Goal: Task Accomplishment & Management: Complete application form

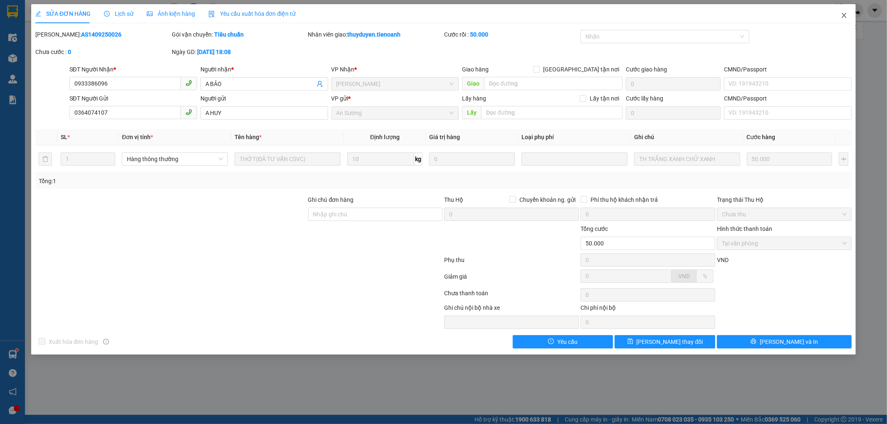
click at [845, 13] on icon "close" at bounding box center [844, 15] width 7 height 7
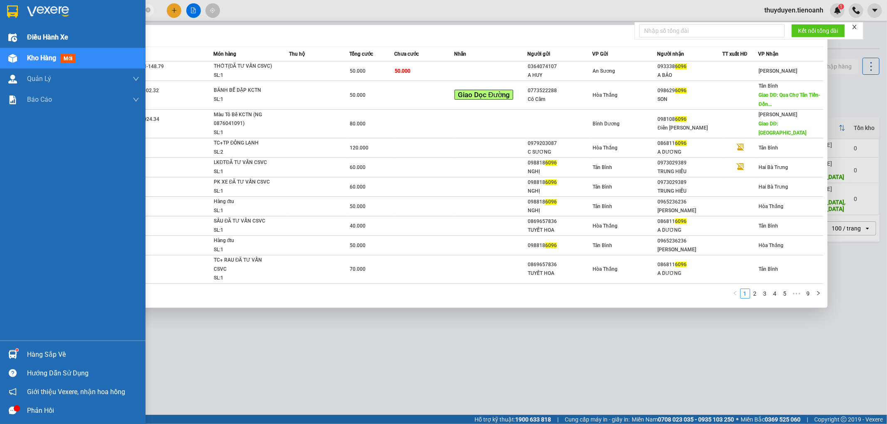
drag, startPoint x: 121, startPoint y: 10, endPoint x: 0, endPoint y: 37, distance: 124.1
click at [0, 35] on section "Kết quả tìm kiếm ( 82 ) Bộ lọc Mã ĐH Trạng thái Món hàng Thu hộ Tổng cước Chưa …" at bounding box center [443, 212] width 887 height 424
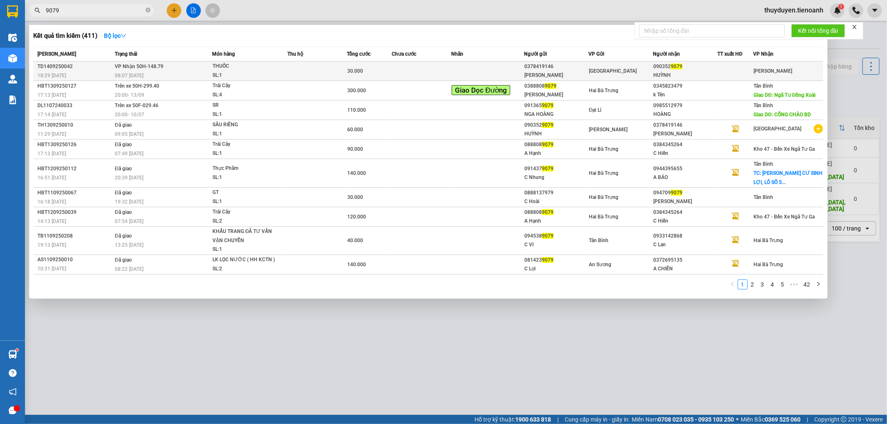
type input "9079"
click at [722, 67] on div at bounding box center [735, 71] width 35 height 9
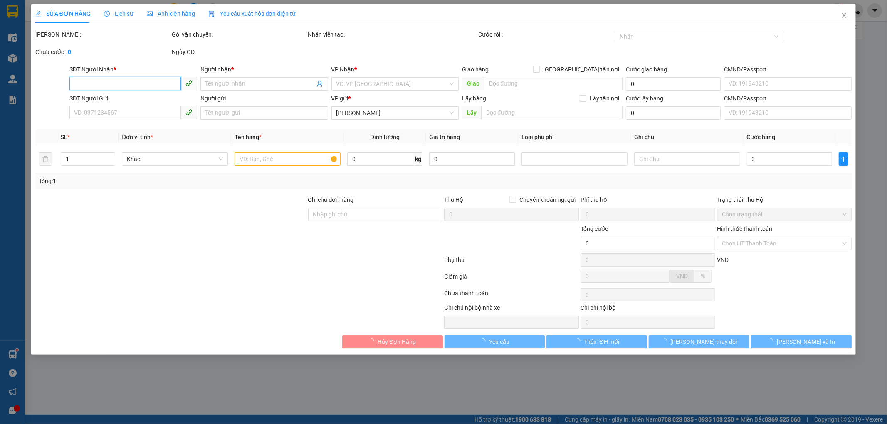
type input "0903529079"
type input "HUỲNH"
type input "0378419146"
type input "[PERSON_NAME]"
type input "30.000"
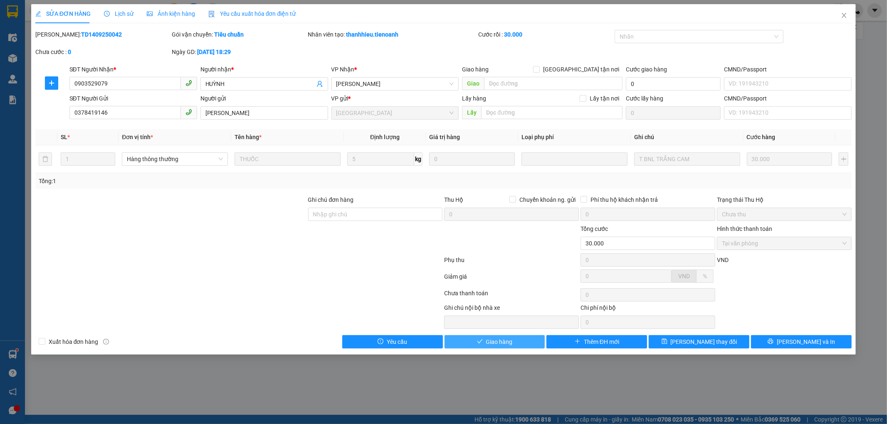
click at [519, 339] on button "Giao hàng" at bounding box center [494, 342] width 101 height 13
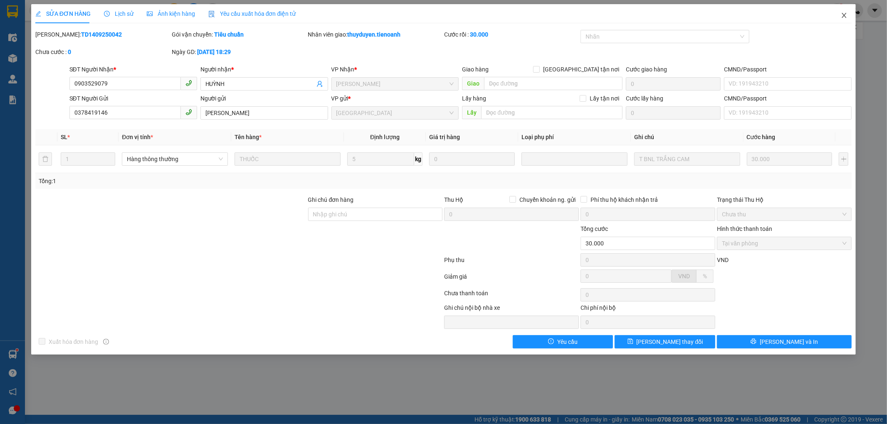
click at [846, 14] on icon "close" at bounding box center [844, 15] width 5 height 5
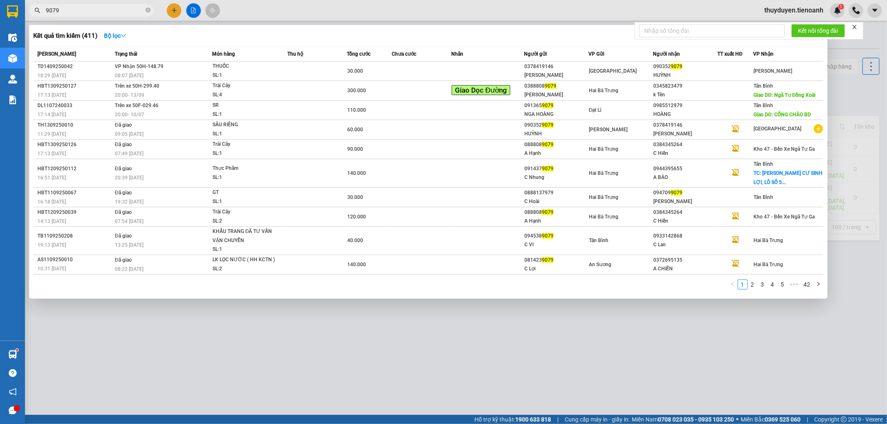
drag, startPoint x: 107, startPoint y: 7, endPoint x: 0, endPoint y: -33, distance: 114.2
click at [0, 0] on html "Kết quả tìm kiếm ( 411 ) Bộ lọc Mã ĐH Trạng thái Món hàng Thu hộ Tổng cước Chưa…" at bounding box center [443, 212] width 887 height 424
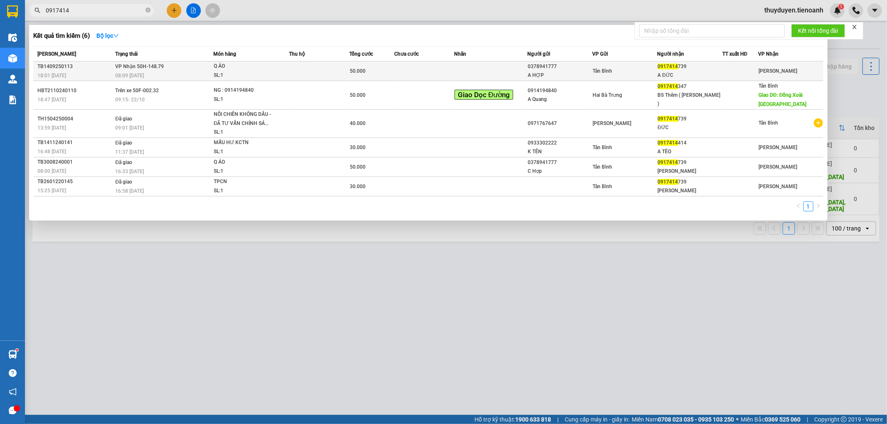
type input "0917414"
click at [432, 69] on td at bounding box center [424, 72] width 60 height 20
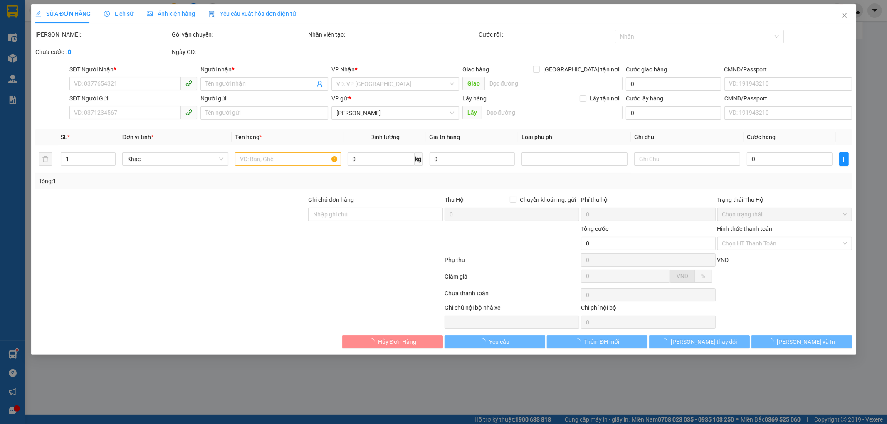
type input "0917414739"
type input "A ĐỨC"
type input "0378941777"
type input "A HỢP"
type input "50.000"
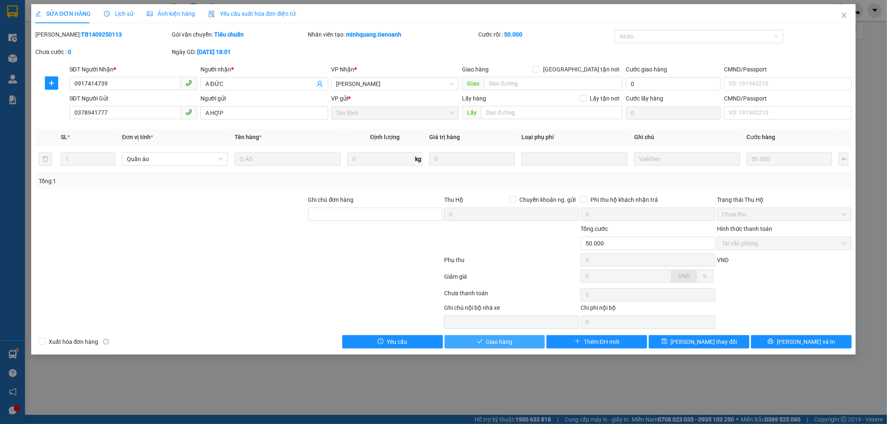
click at [527, 343] on button "Giao hàng" at bounding box center [494, 342] width 101 height 13
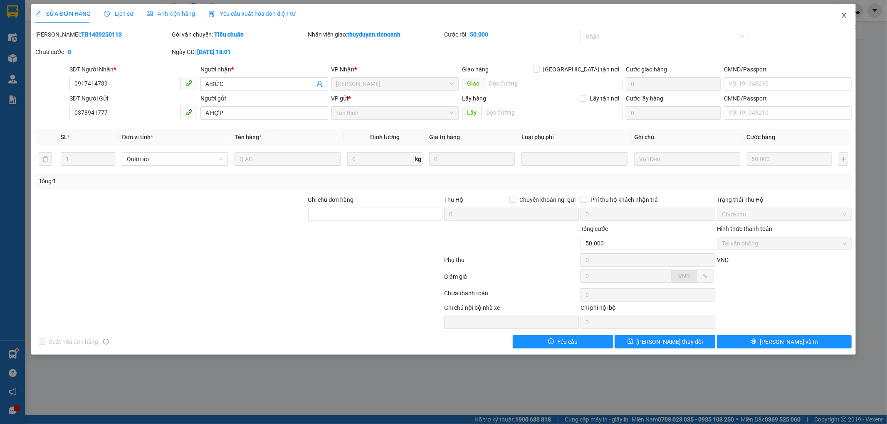
click at [843, 17] on icon "close" at bounding box center [844, 15] width 7 height 7
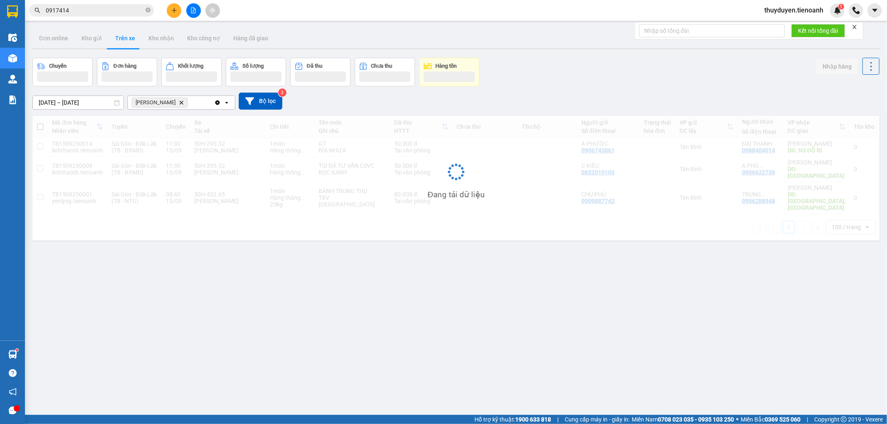
click at [84, 9] on input "0917414" at bounding box center [95, 10] width 98 height 9
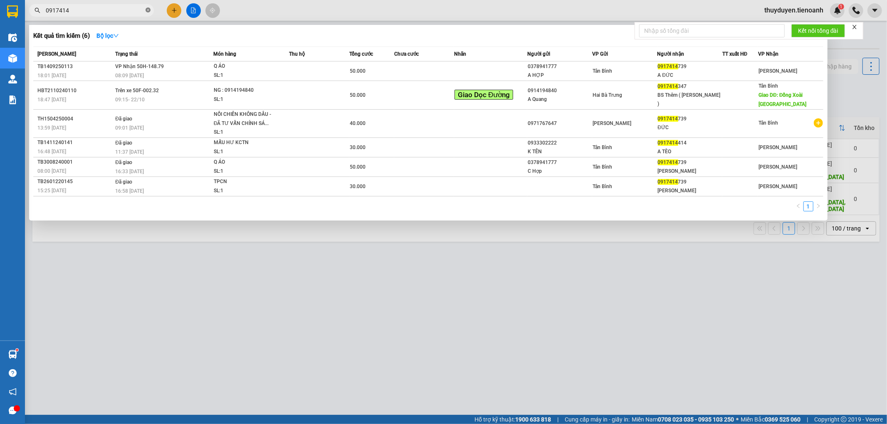
click at [147, 10] on icon "close-circle" at bounding box center [148, 9] width 5 height 5
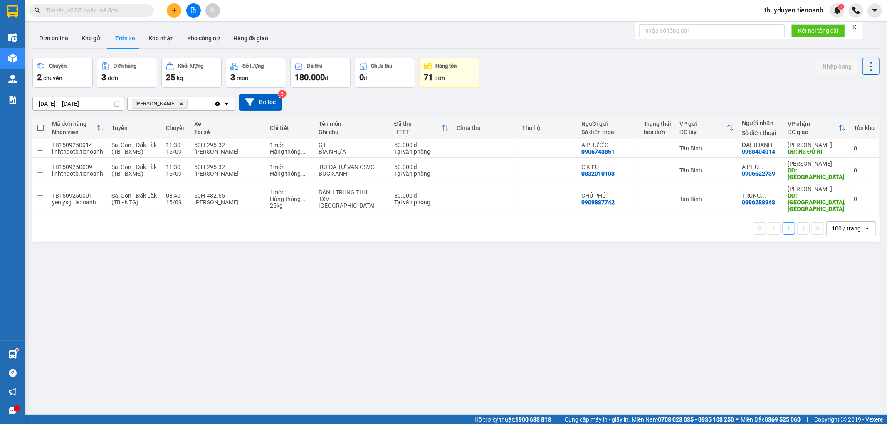
paste input "0987689522"
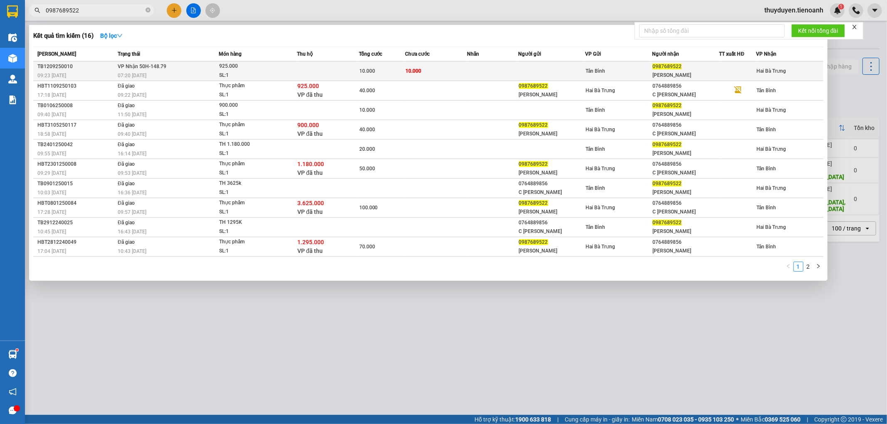
type input "0987689522"
click at [469, 67] on td at bounding box center [493, 72] width 52 height 20
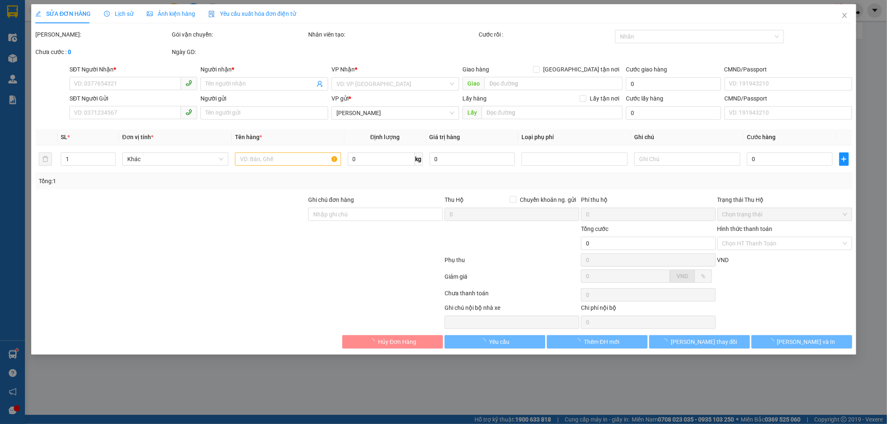
type input "0987689522"
type input "[PERSON_NAME]"
type input "Quản [PERSON_NAME] cầm tiền"
type input "10.000"
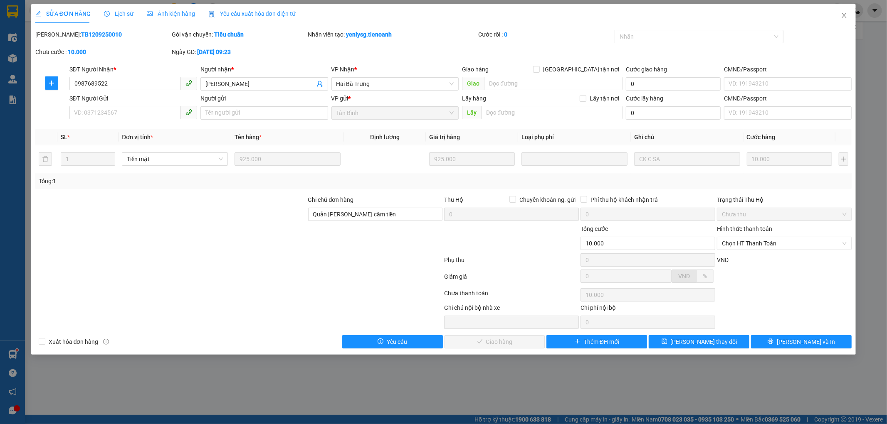
click at [119, 10] on span "Lịch sử" at bounding box center [119, 13] width 30 height 7
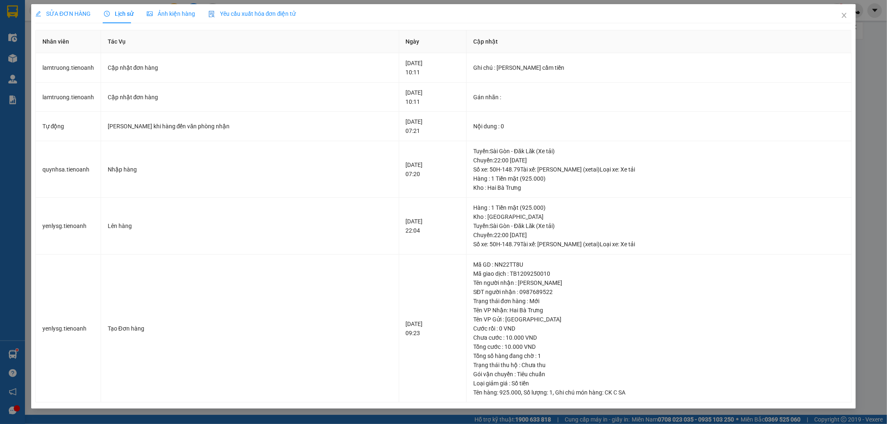
click at [85, 20] on div "SỬA ĐƠN HÀNG" at bounding box center [62, 13] width 55 height 19
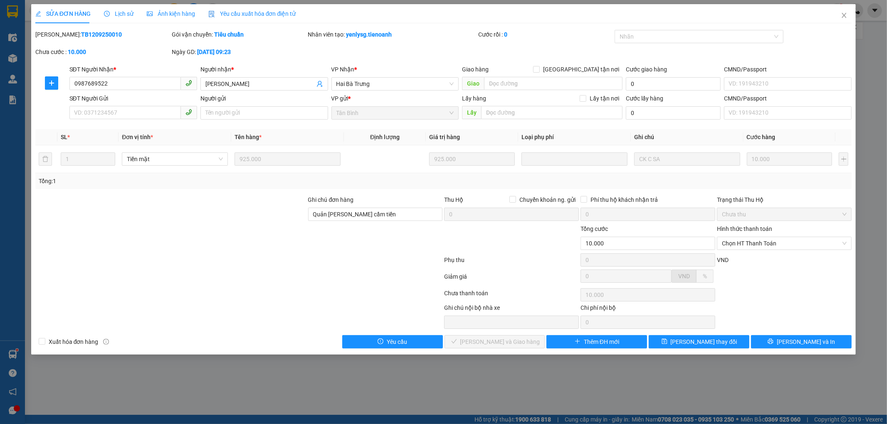
click at [133, 14] on div "SỬA ĐƠN HÀNG Lịch sử Ảnh kiện hàng Yêu cầu xuất hóa đơn điện tử" at bounding box center [165, 13] width 261 height 19
click at [125, 10] on span "Lịch sử" at bounding box center [119, 13] width 30 height 7
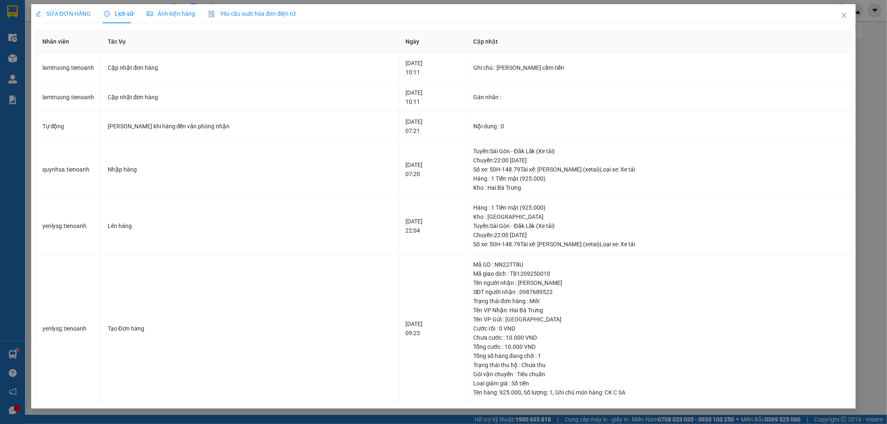
click at [64, 13] on span "SỬA ĐƠN HÀNG" at bounding box center [62, 13] width 55 height 7
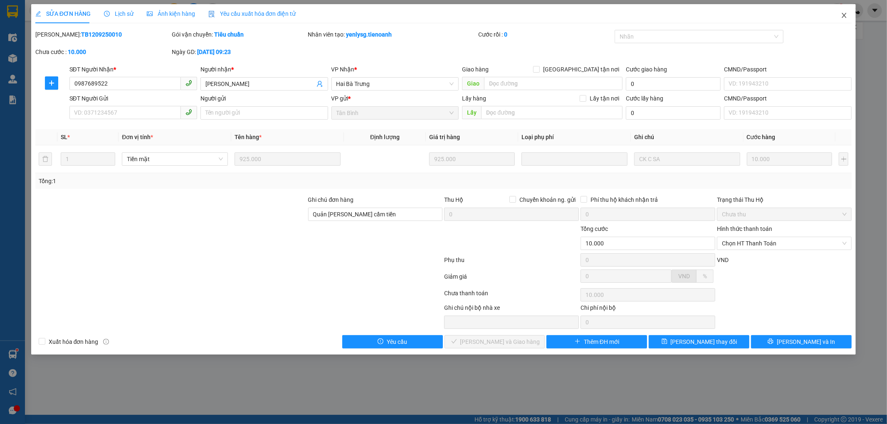
click at [844, 17] on icon "close" at bounding box center [844, 15] width 7 height 7
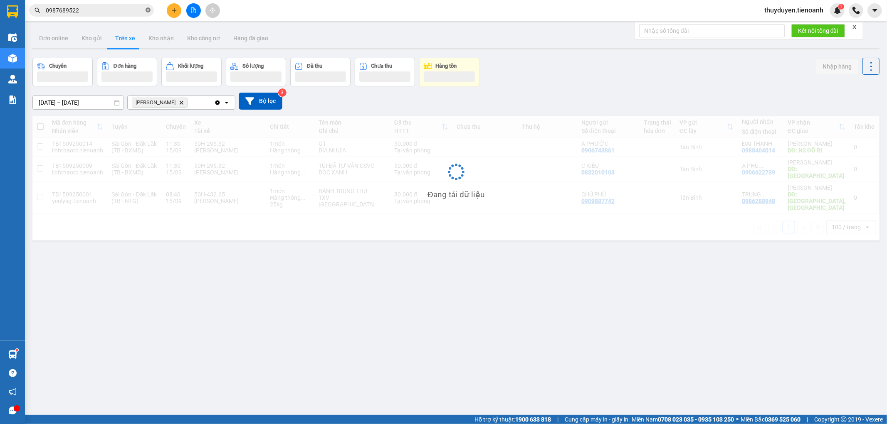
click at [148, 12] on icon "close-circle" at bounding box center [148, 9] width 5 height 5
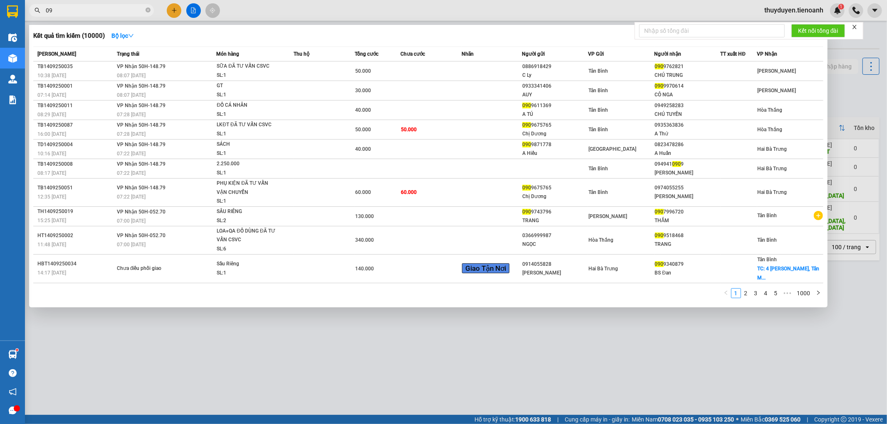
type input "0"
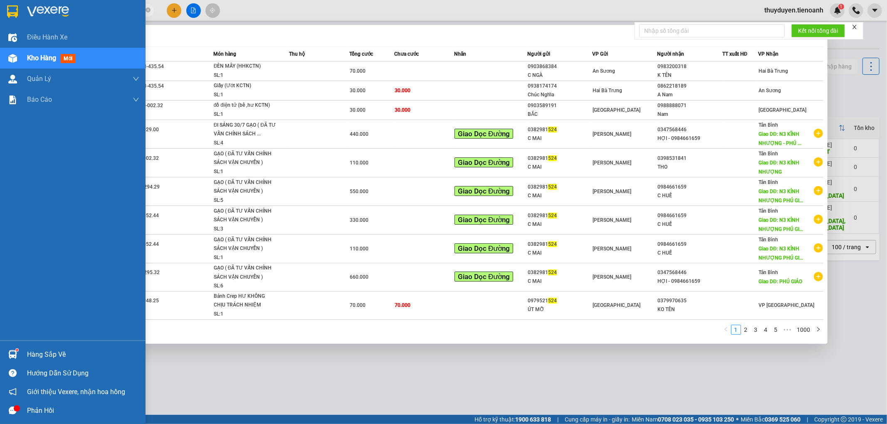
drag, startPoint x: 107, startPoint y: 10, endPoint x: 0, endPoint y: 10, distance: 107.3
click at [0, 10] on section "Kết quả tìm kiếm ( 10000 ) Bộ lọc Mã ĐH Trạng thái Món hàng Thu hộ Tổng cước Ch…" at bounding box center [443, 212] width 887 height 424
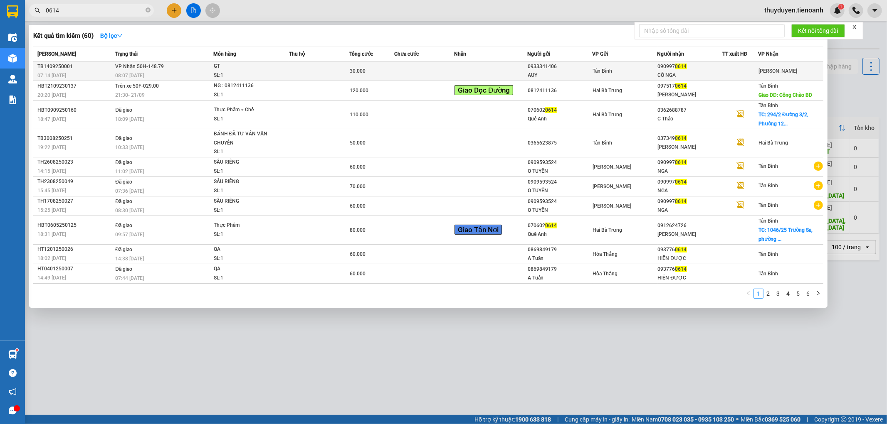
type input "0614"
click at [702, 67] on div "090997 0614" at bounding box center [690, 66] width 64 height 9
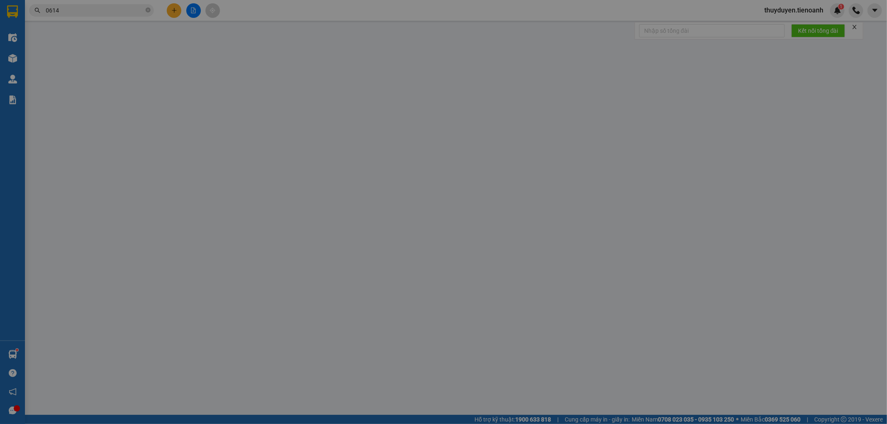
type input "0909970614"
type input "CÔ NGA"
type input "0933341406"
type input "AUY"
type input "30.000"
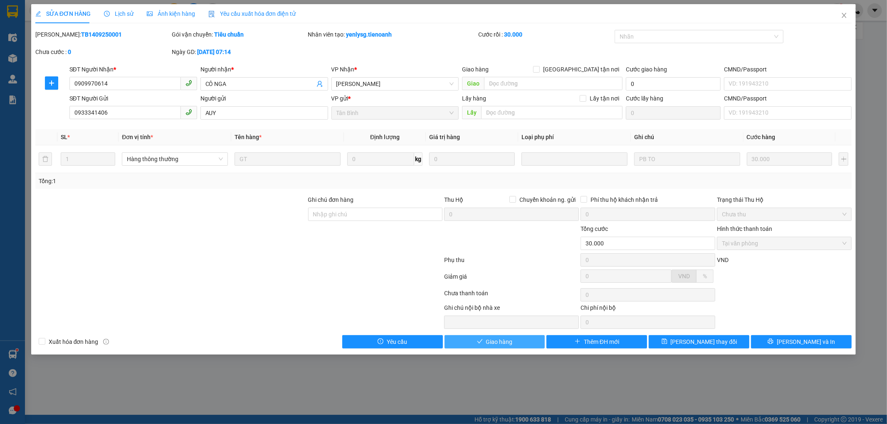
click at [503, 342] on span "Giao hàng" at bounding box center [499, 342] width 27 height 9
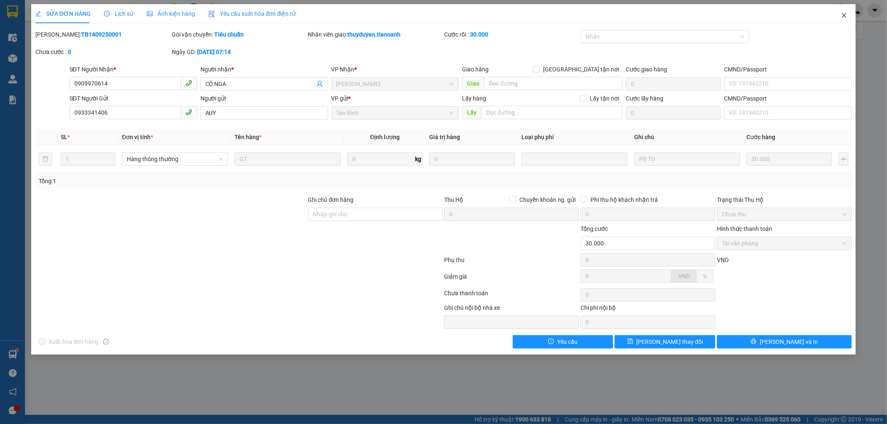
click at [847, 13] on span "Close" at bounding box center [843, 15] width 23 height 23
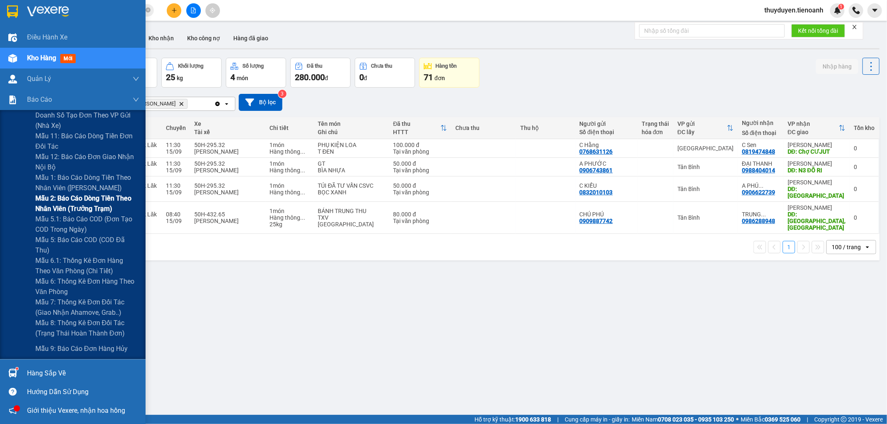
click at [71, 204] on span "Mẫu 2: Báo cáo dòng tiền theo nhân viên (Trưởng Trạm)" at bounding box center [87, 203] width 104 height 21
